Goal: Entertainment & Leisure: Consume media (video, audio)

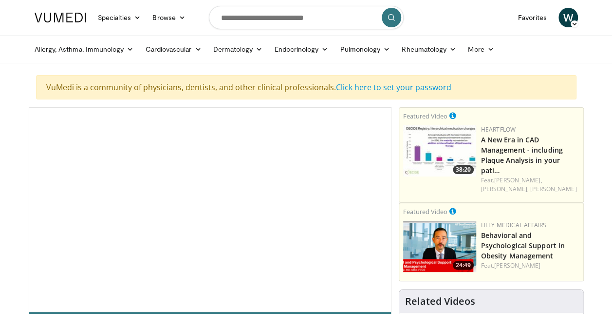
scroll to position [49, 0]
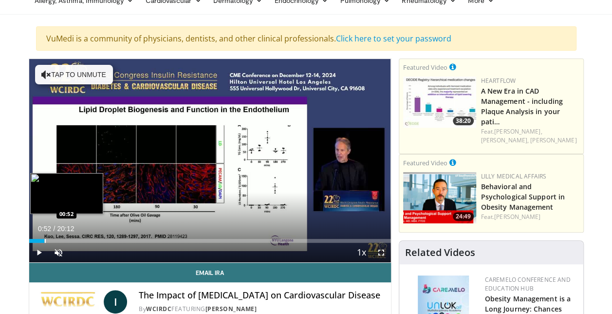
click at [45, 240] on div "Progress Bar" at bounding box center [45, 241] width 1 height 4
click at [56, 240] on div "Progress Bar" at bounding box center [56, 241] width 1 height 4
click at [79, 240] on div "Progress Bar" at bounding box center [78, 241] width 1 height 4
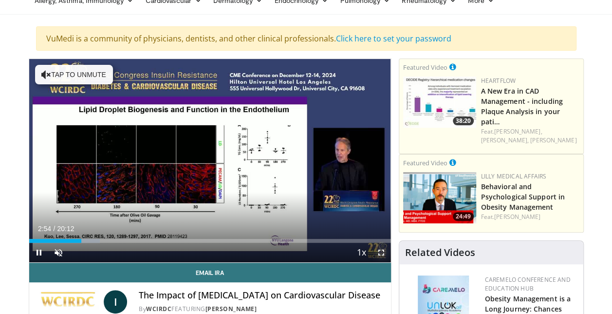
click at [381, 253] on span "Video Player" at bounding box center [381, 252] width 19 height 19
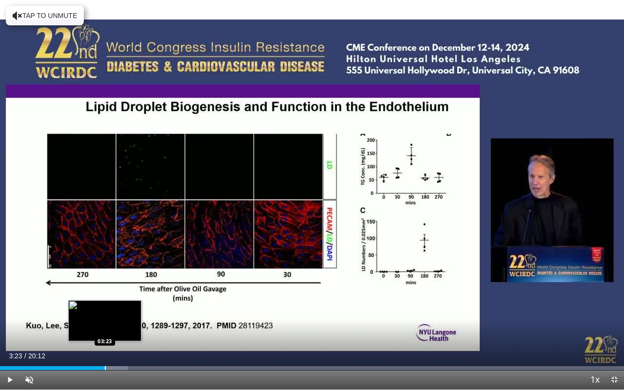
click at [104, 313] on div "Loaded : 20.46% 03:23 03:23" at bounding box center [312, 364] width 624 height 9
click at [114, 313] on div "Progress Bar" at bounding box center [114, 368] width 1 height 4
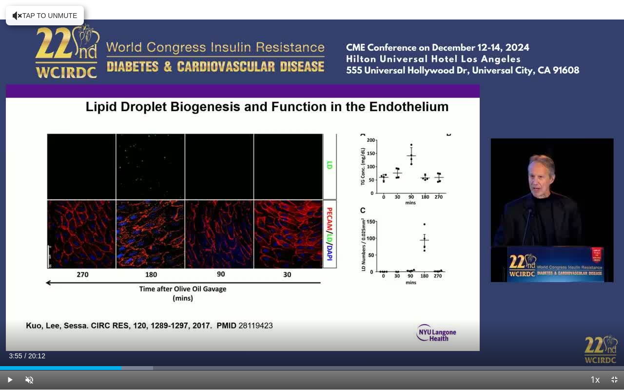
click at [121, 313] on div "Loaded : 24.55% 03:55 03:52" at bounding box center [312, 368] width 624 height 4
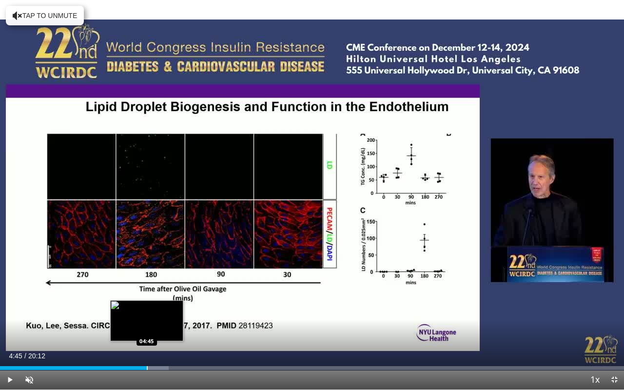
click at [147, 313] on div "Progress Bar" at bounding box center [147, 368] width 1 height 4
click at [161, 313] on div "Loaded : 29.46% 05:14 05:14" at bounding box center [312, 368] width 624 height 4
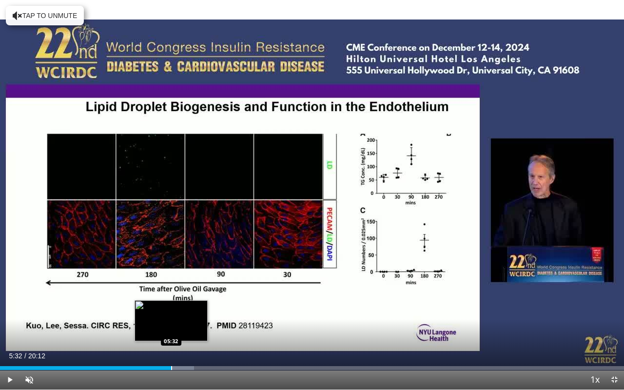
click at [171, 313] on div "Progress Bar" at bounding box center [171, 368] width 1 height 4
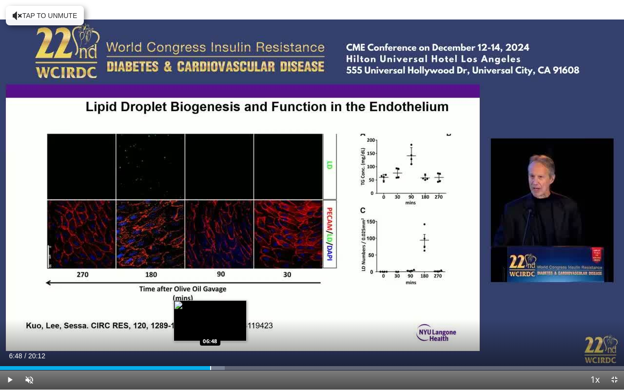
click at [210, 313] on div "Progress Bar" at bounding box center [210, 368] width 1 height 4
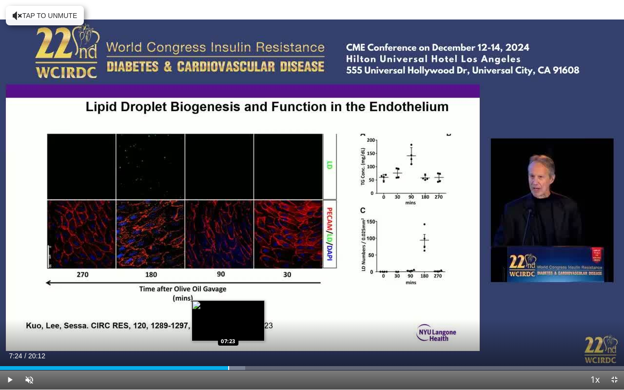
click at [228, 313] on div "Progress Bar" at bounding box center [228, 368] width 1 height 4
click at [246, 313] on div "Progress Bar" at bounding box center [246, 368] width 1 height 4
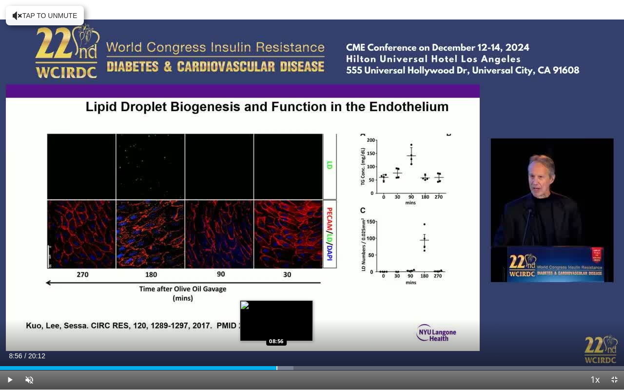
click at [276, 313] on div "Loaded : 47.03% 08:56 08:56" at bounding box center [312, 364] width 624 height 9
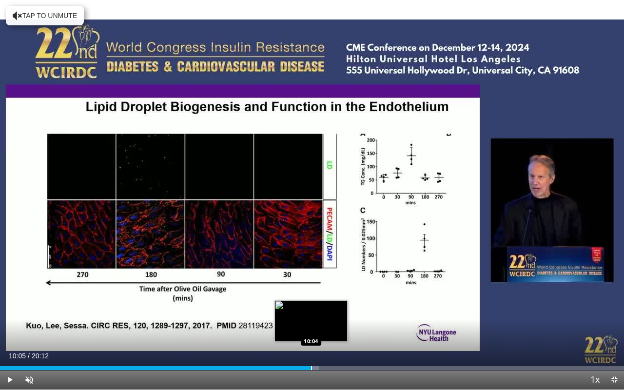
click at [311, 313] on div "Progress Bar" at bounding box center [311, 368] width 1 height 4
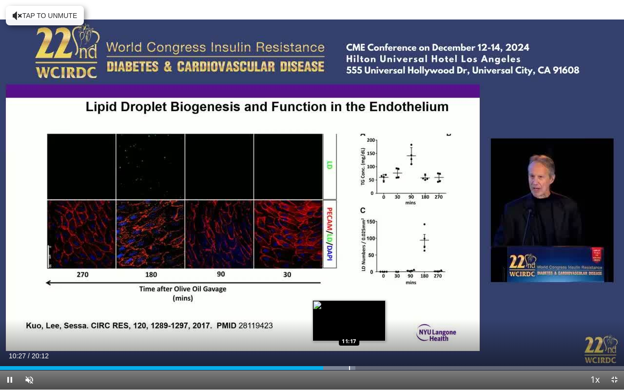
click at [349, 313] on div "Progress Bar" at bounding box center [349, 368] width 1 height 4
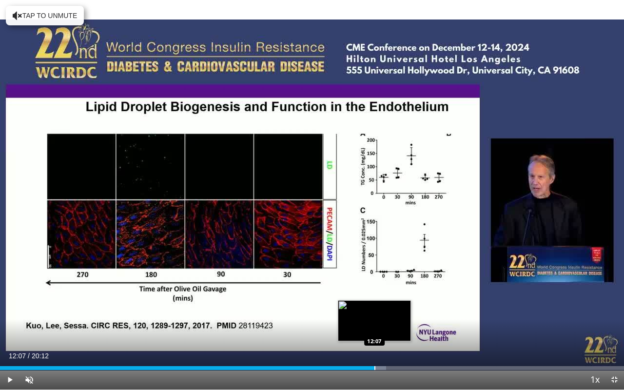
click at [374, 313] on div "Progress Bar" at bounding box center [374, 368] width 1 height 4
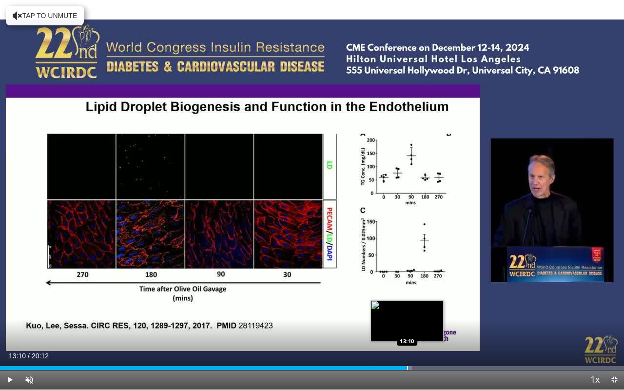
click at [407, 313] on div "Progress Bar" at bounding box center [407, 368] width 1 height 4
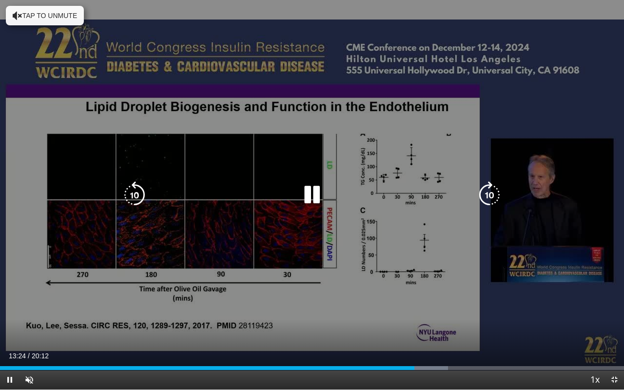
click at [435, 313] on div "Loaded : 71.78% 13:24 13:10" at bounding box center [312, 364] width 624 height 9
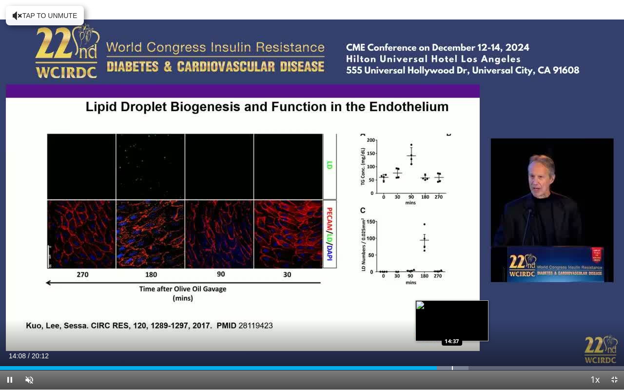
click at [452, 313] on div "Progress Bar" at bounding box center [452, 368] width 1 height 4
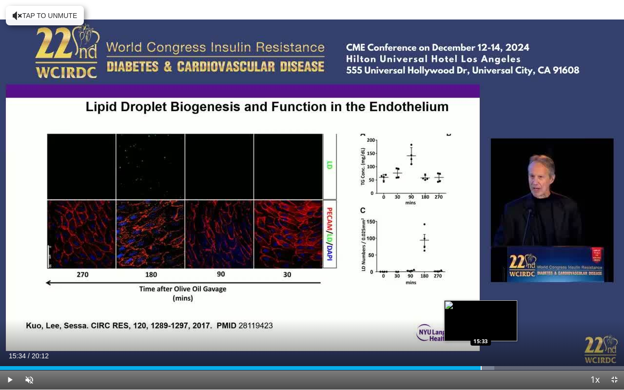
click at [480, 313] on div "Progress Bar" at bounding box center [480, 368] width 1 height 4
click at [502, 313] on div "Progress Bar" at bounding box center [502, 368] width 1 height 4
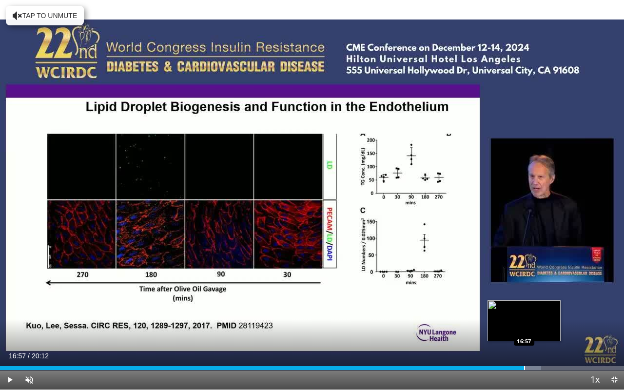
click at [524, 313] on div "Progress Bar" at bounding box center [524, 368] width 1 height 4
click at [548, 313] on div "Loaded : 89.11% 17:00 17:44" at bounding box center [312, 364] width 624 height 9
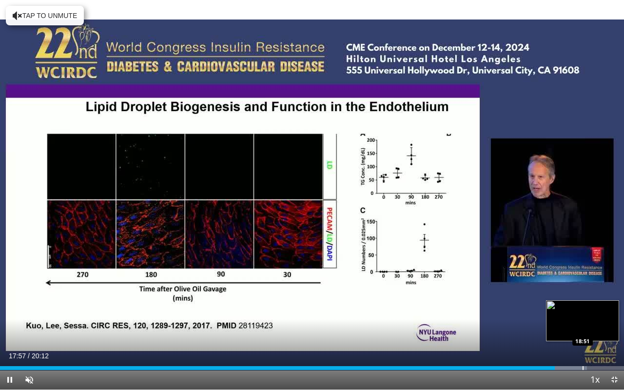
click at [581, 313] on div "Progress Bar" at bounding box center [561, 368] width 51 height 4
click at [603, 313] on div "Progress Bar" at bounding box center [597, 368] width 51 height 4
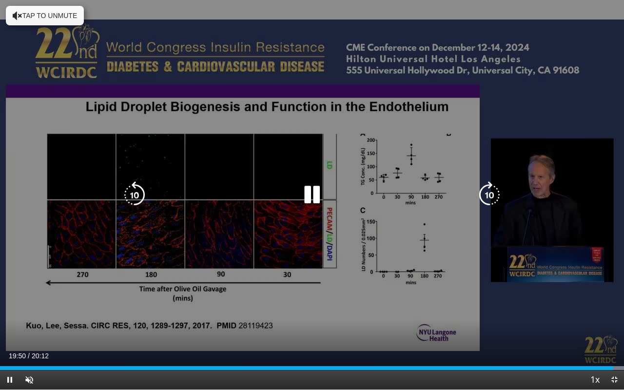
click at [612, 15] on div "10 seconds Tap to unmute" at bounding box center [312, 194] width 624 height 389
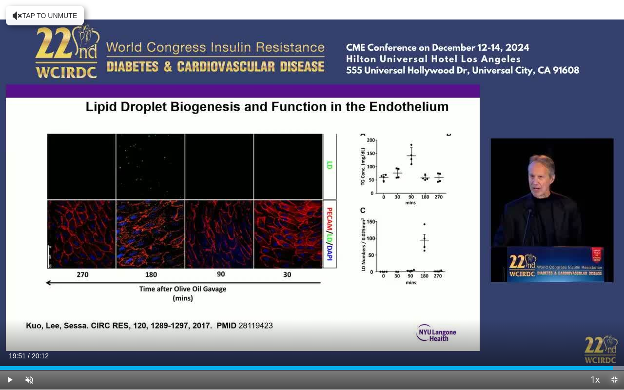
click at [612, 313] on span "Video Player" at bounding box center [613, 379] width 19 height 19
